Goal: Task Accomplishment & Management: Manage account settings

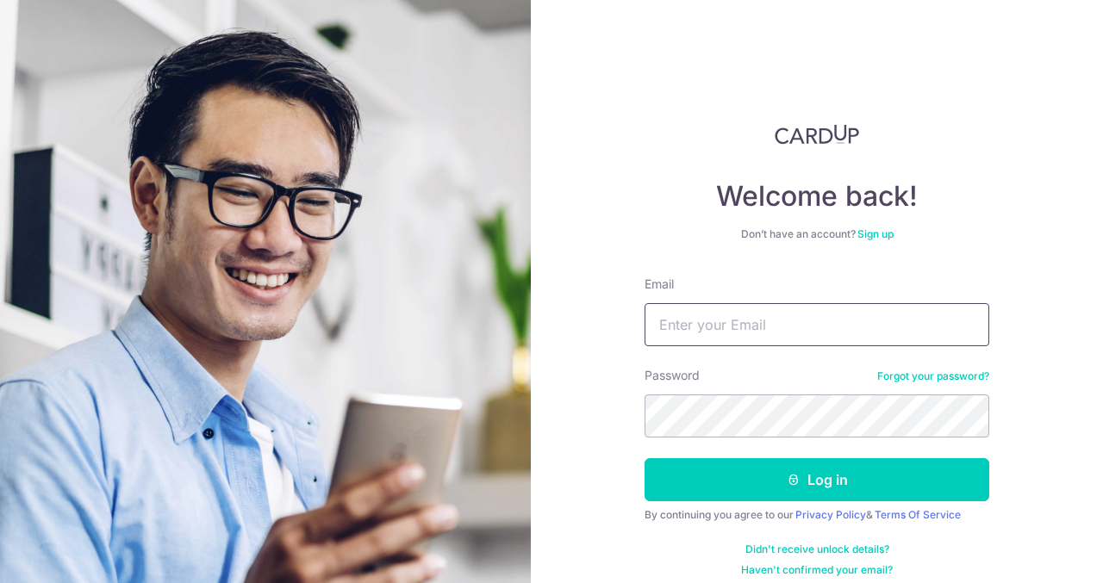
click at [783, 334] on input "Email" at bounding box center [817, 324] width 345 height 43
click at [697, 349] on form "Email Password Forgot your password? Log in By continuing you agree to our Priv…" at bounding box center [817, 427] width 345 height 302
click at [697, 317] on input "Email" at bounding box center [817, 324] width 345 height 43
type input "[EMAIL_ADDRESS][DOMAIN_NAME]"
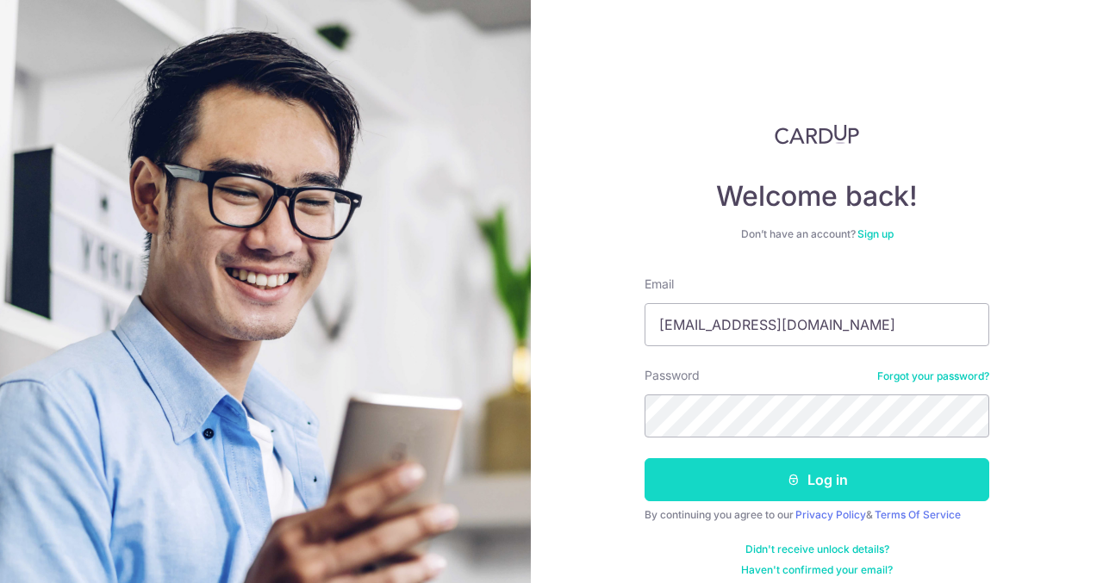
click at [762, 477] on button "Log in" at bounding box center [817, 480] width 345 height 43
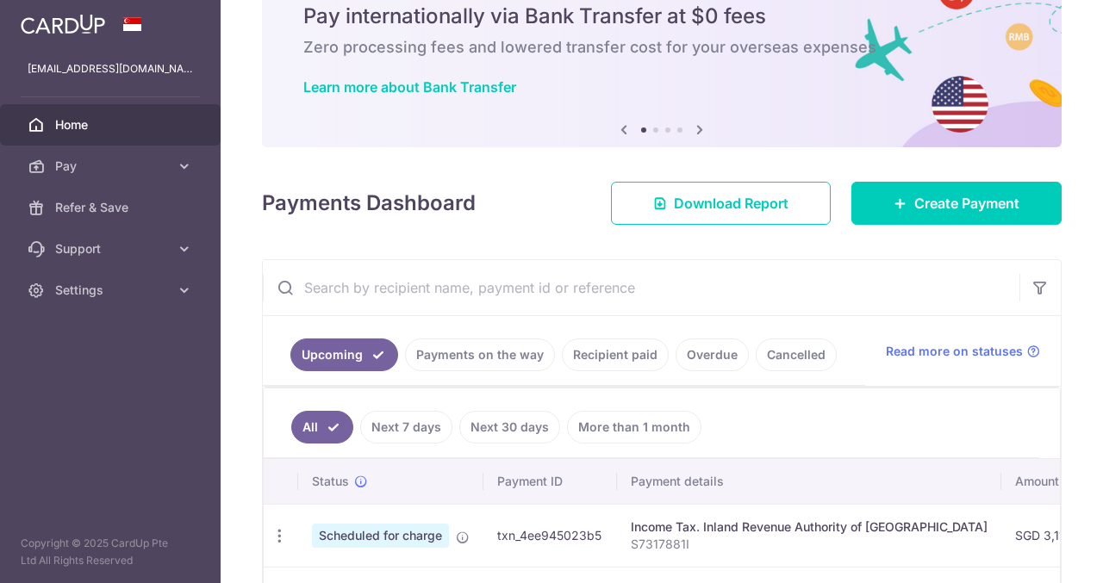
scroll to position [190, 0]
